Goal: Find specific page/section: Find specific page/section

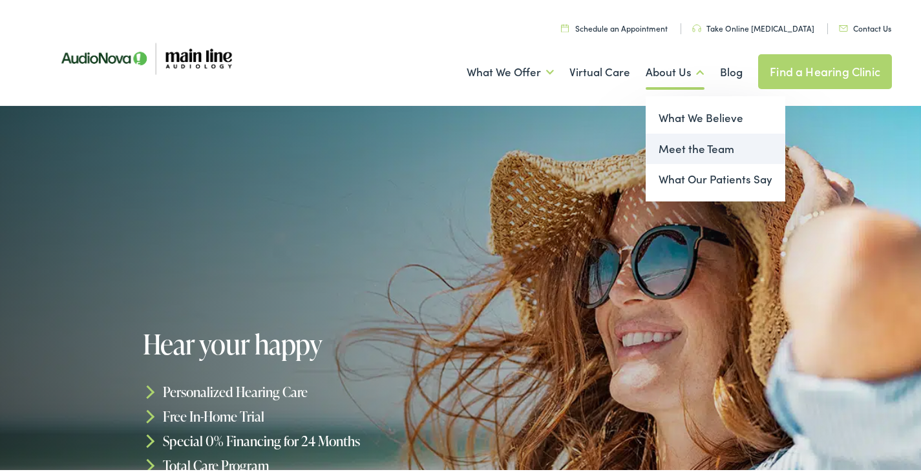
click at [674, 144] on link "Meet the Team" at bounding box center [716, 146] width 140 height 31
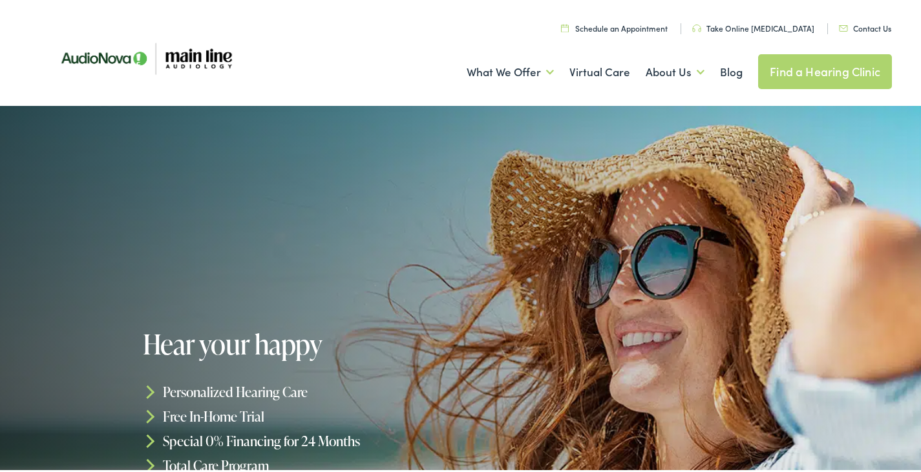
click at [792, 58] on link "Find a Hearing Clinic" at bounding box center [825, 69] width 134 height 35
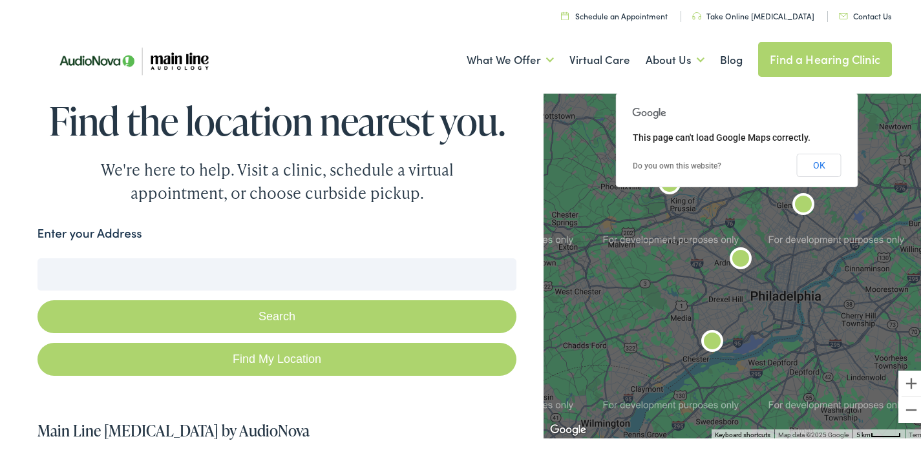
click at [257, 278] on input "Enter your Address" at bounding box center [277, 272] width 480 height 32
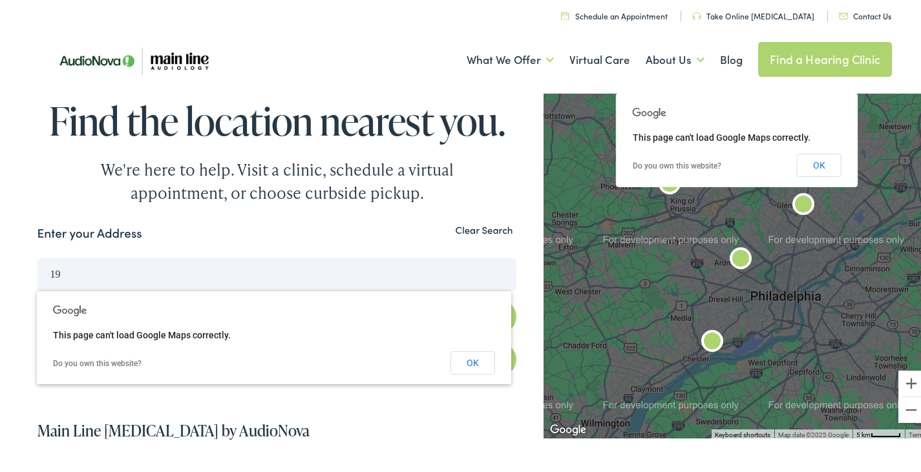
type input "1"
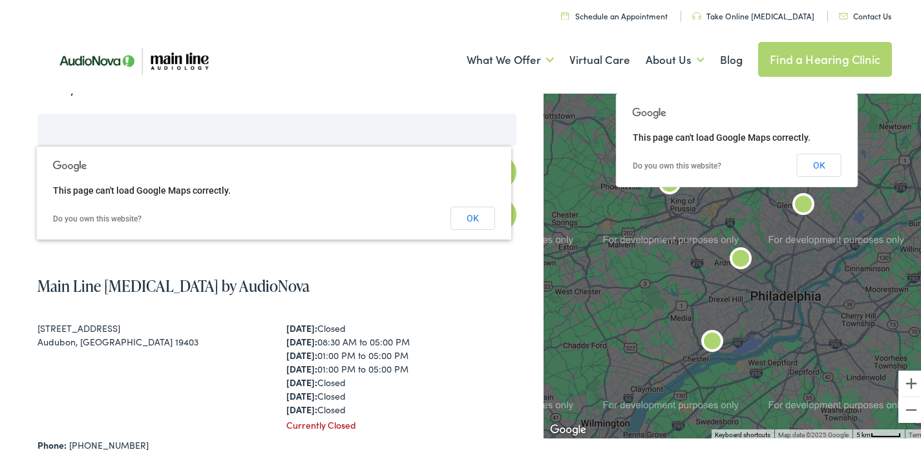
scroll to position [129, 0]
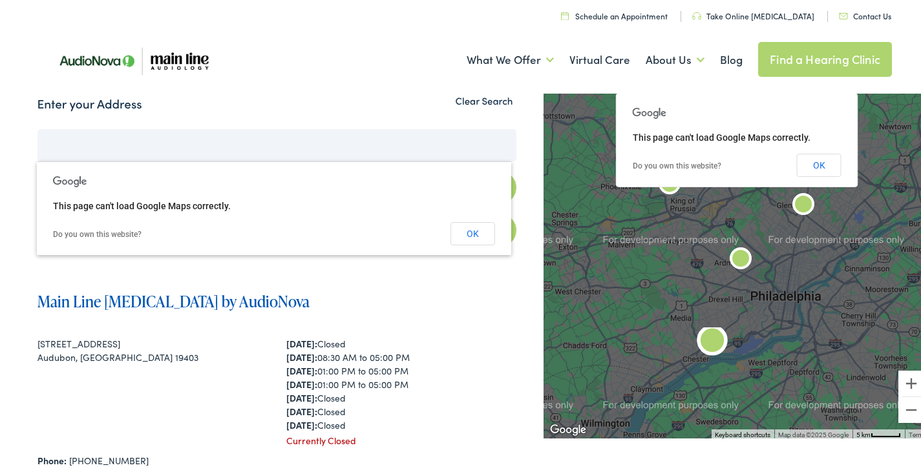
click at [131, 297] on link "Main Line [MEDICAL_DATA] by AudioNova" at bounding box center [173, 298] width 272 height 21
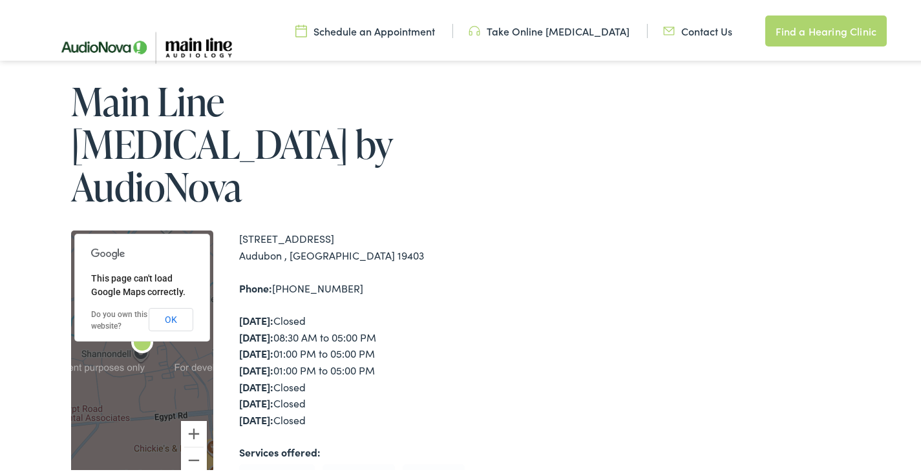
scroll to position [194, 0]
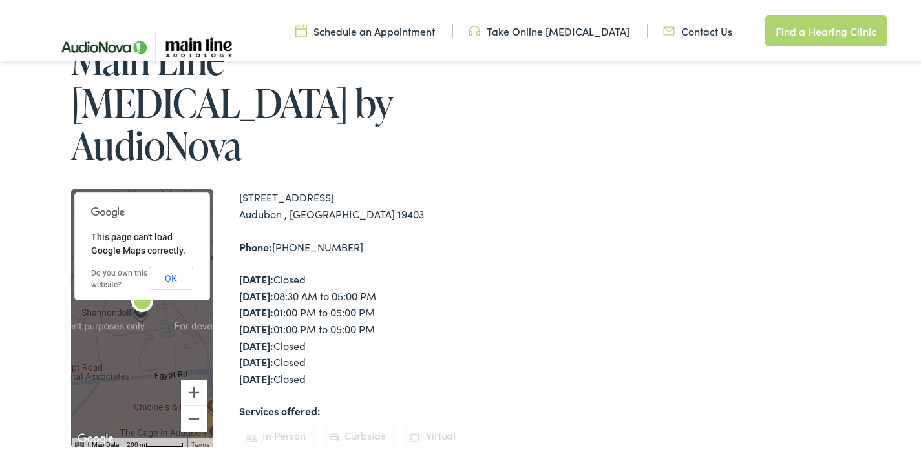
click at [584, 28] on link "Take Online [MEDICAL_DATA]" at bounding box center [549, 28] width 161 height 14
